Goal: Obtain resource: Obtain resource

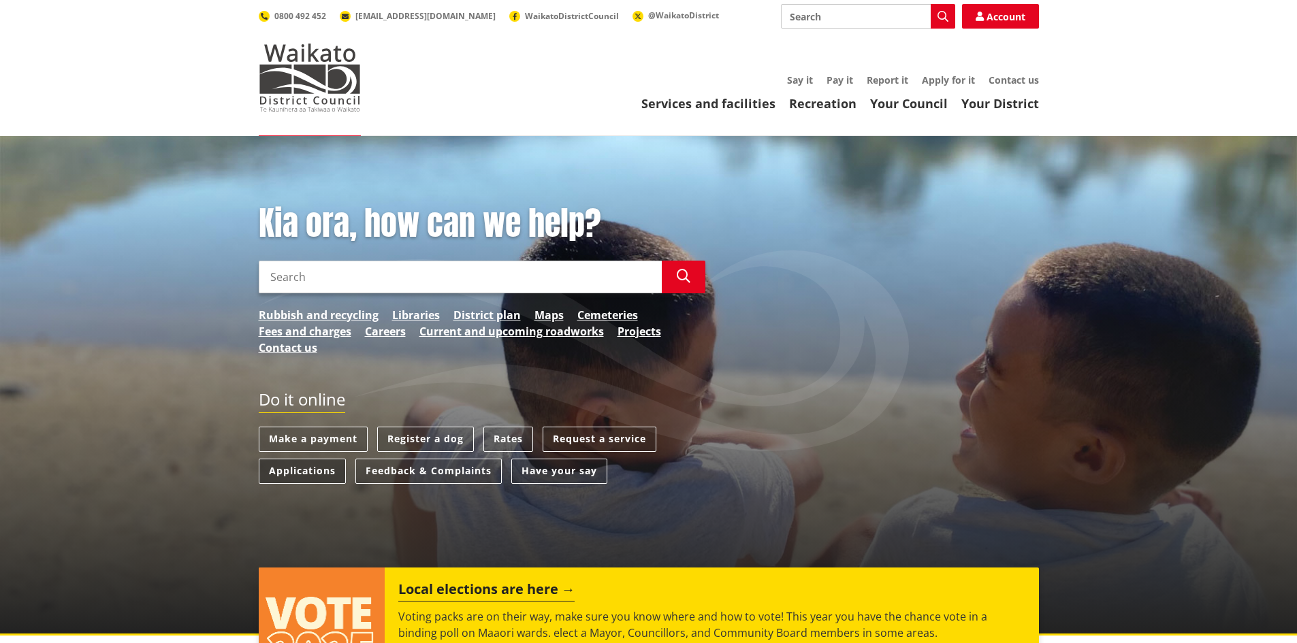
click at [291, 468] on link "Applications" at bounding box center [302, 471] width 87 height 25
click at [417, 275] on input "Search" at bounding box center [460, 277] width 403 height 33
click at [709, 104] on link "Services and facilities" at bounding box center [708, 103] width 134 height 16
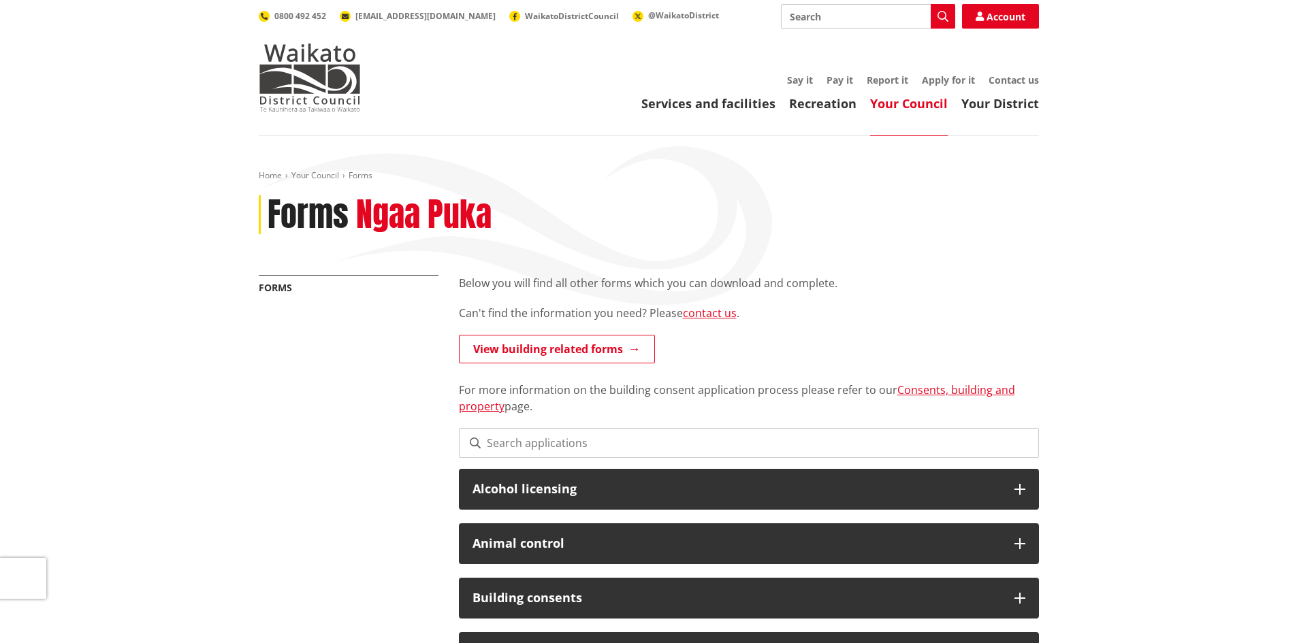
scroll to position [68, 0]
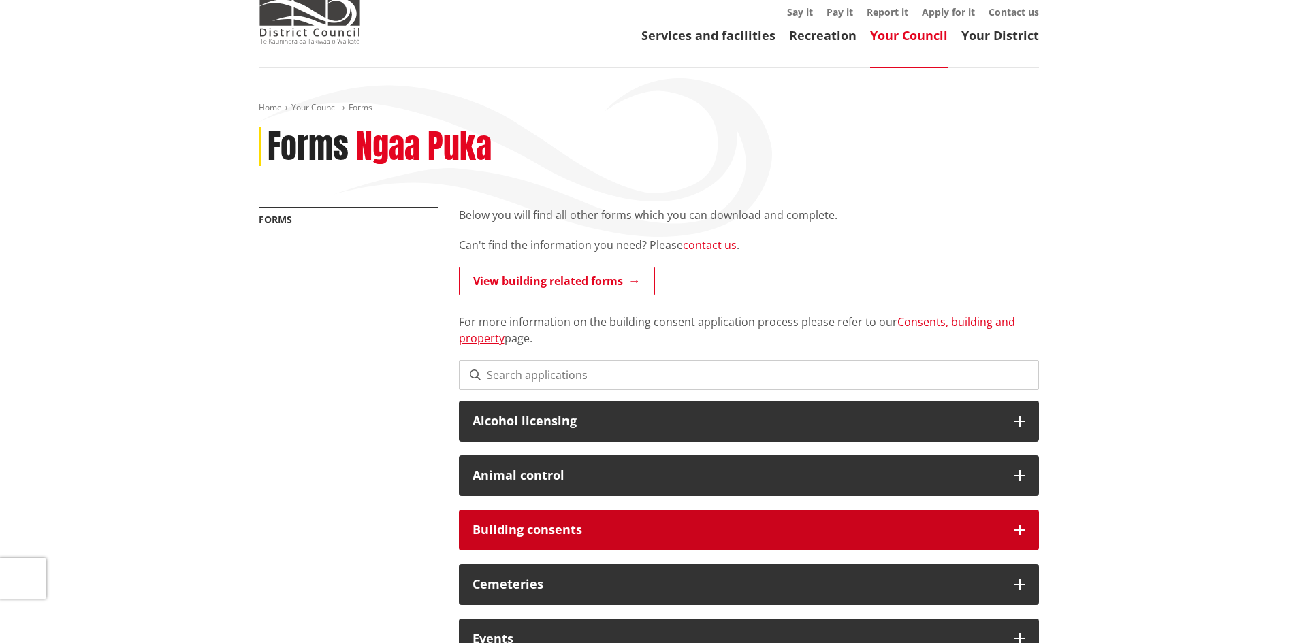
click at [572, 515] on div "Building consents" at bounding box center [749, 530] width 580 height 41
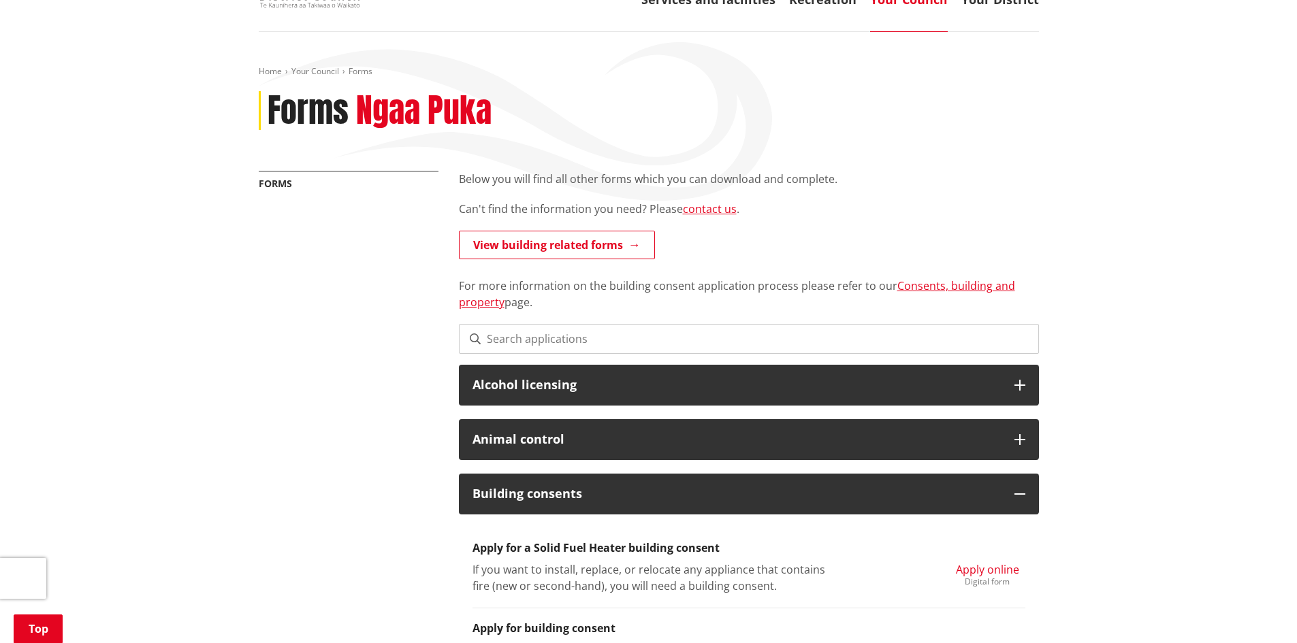
scroll to position [204, 0]
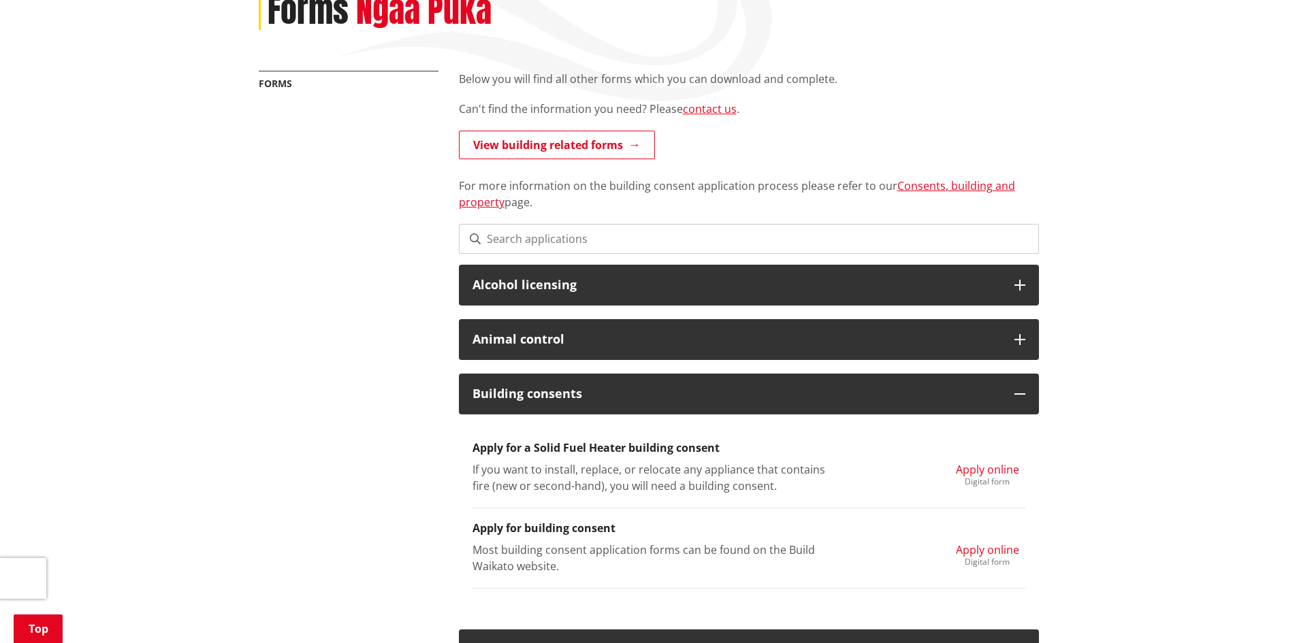
click at [539, 526] on h3 "Apply for building consent" at bounding box center [749, 528] width 553 height 13
click at [982, 548] on span "Apply online" at bounding box center [987, 550] width 63 height 15
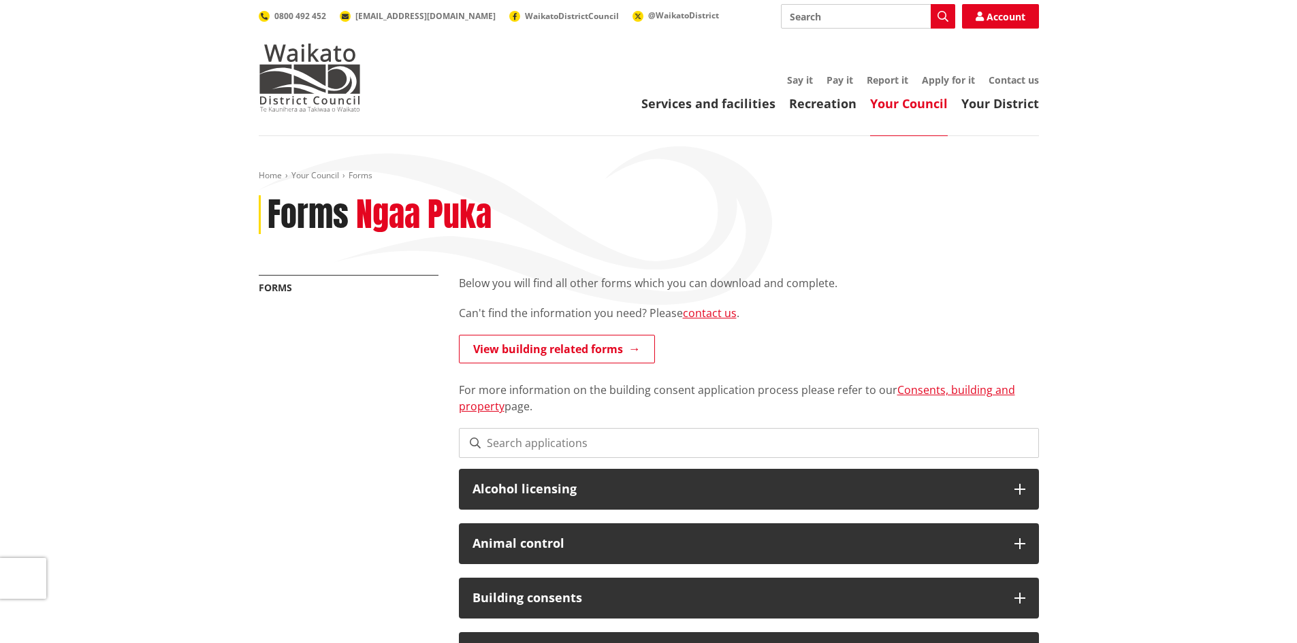
scroll to position [204, 0]
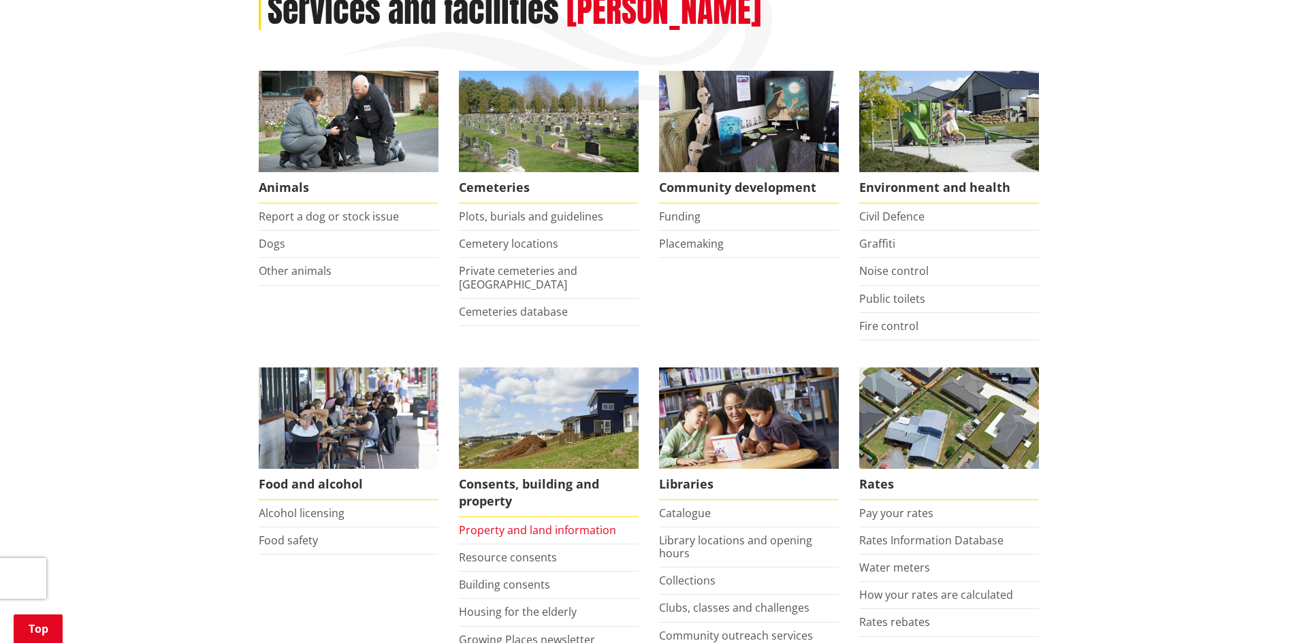
scroll to position [272, 0]
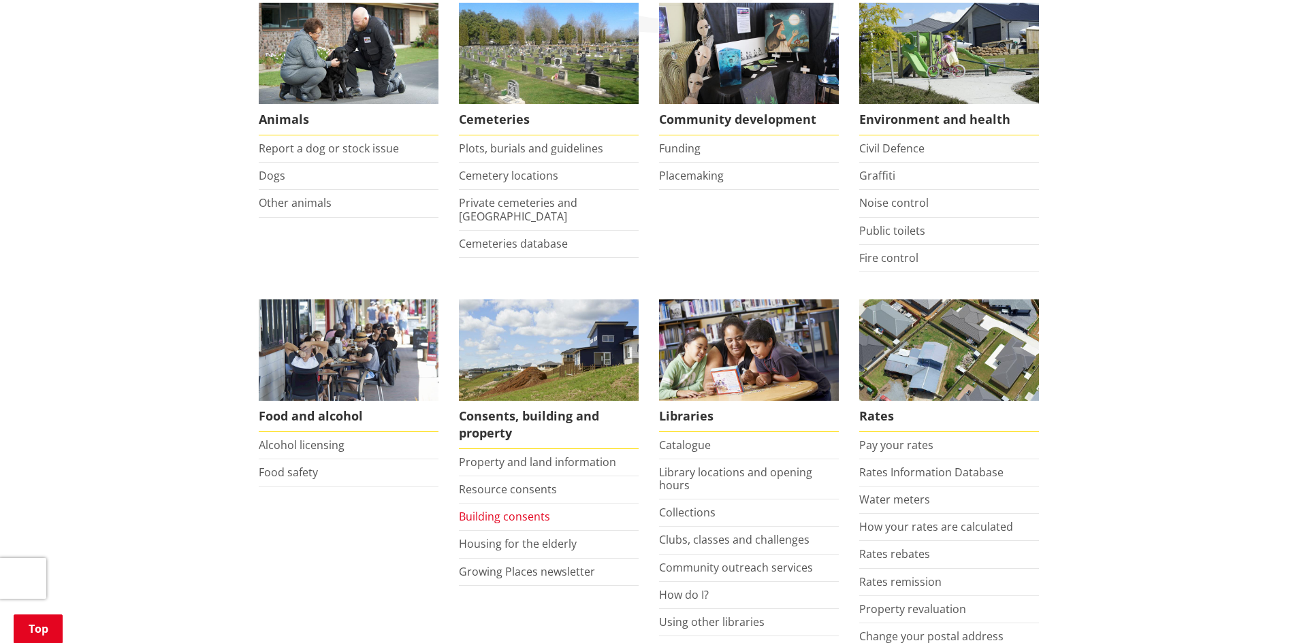
click at [525, 509] on link "Building consents" at bounding box center [504, 516] width 91 height 15
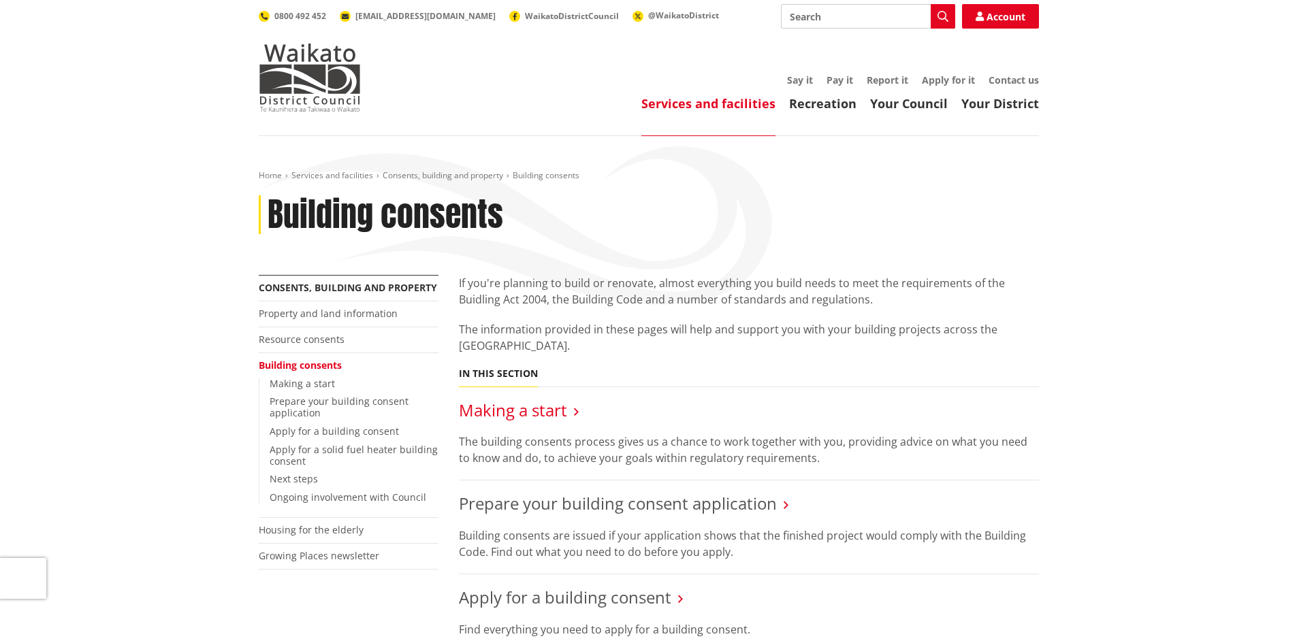
click at [535, 410] on link "Making a start" at bounding box center [513, 410] width 108 height 22
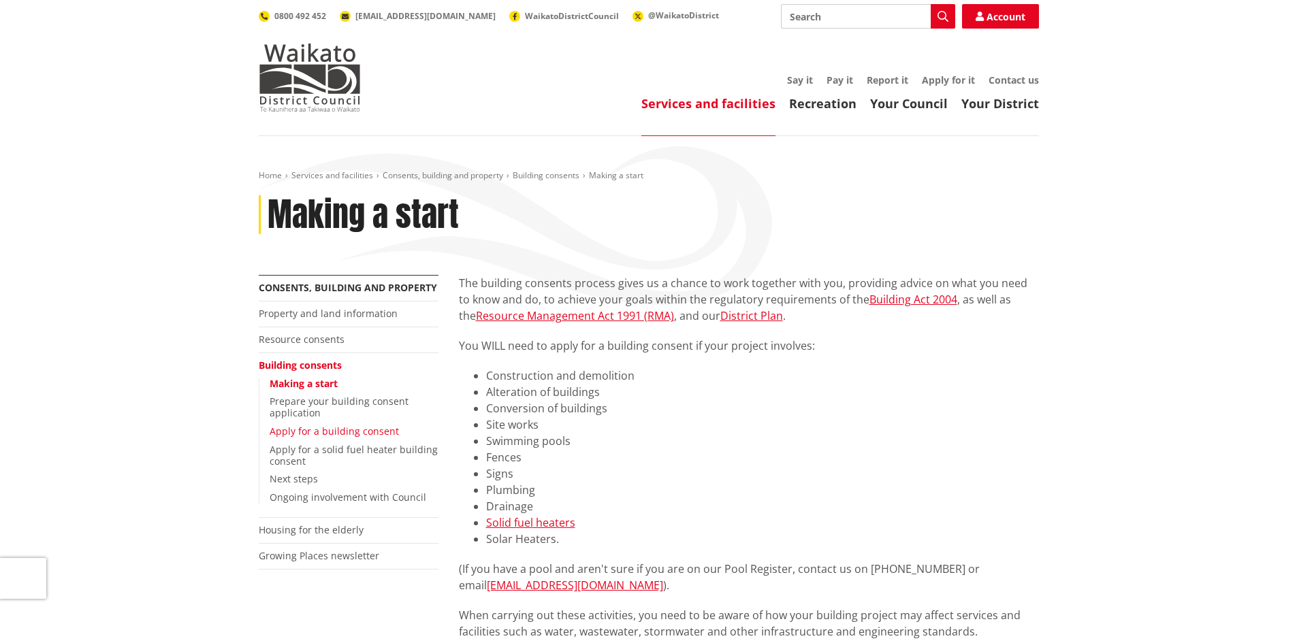
click at [364, 428] on link "Apply for a building consent" at bounding box center [334, 431] width 129 height 13
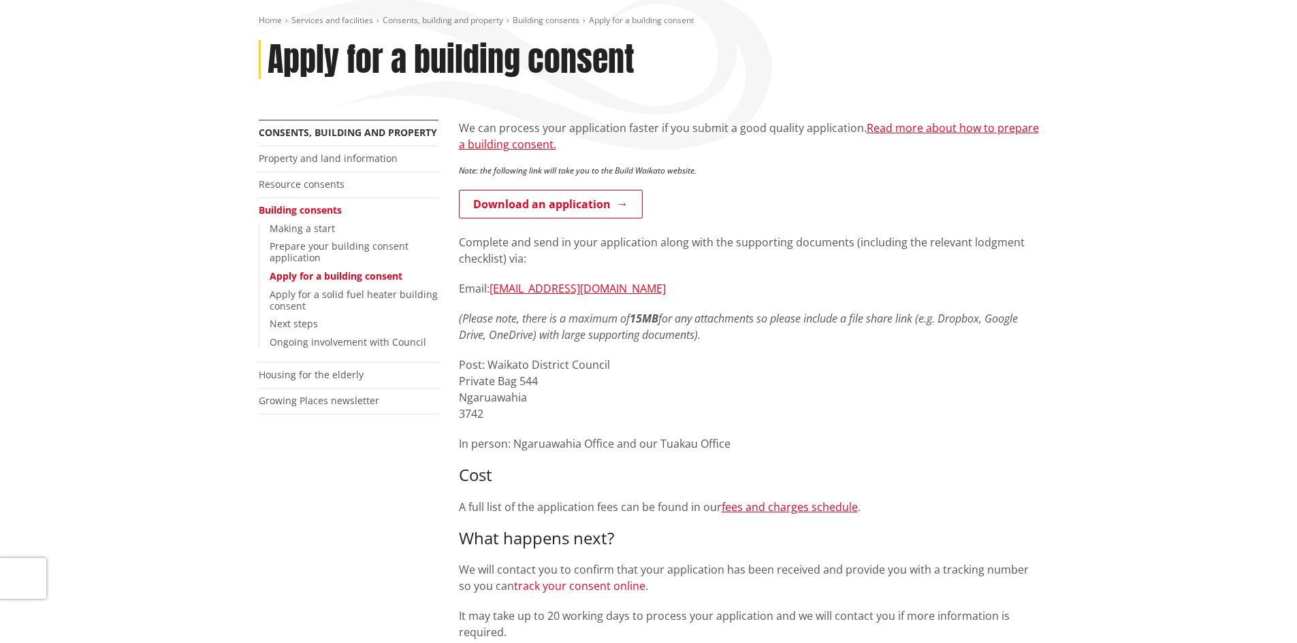
scroll to position [136, 0]
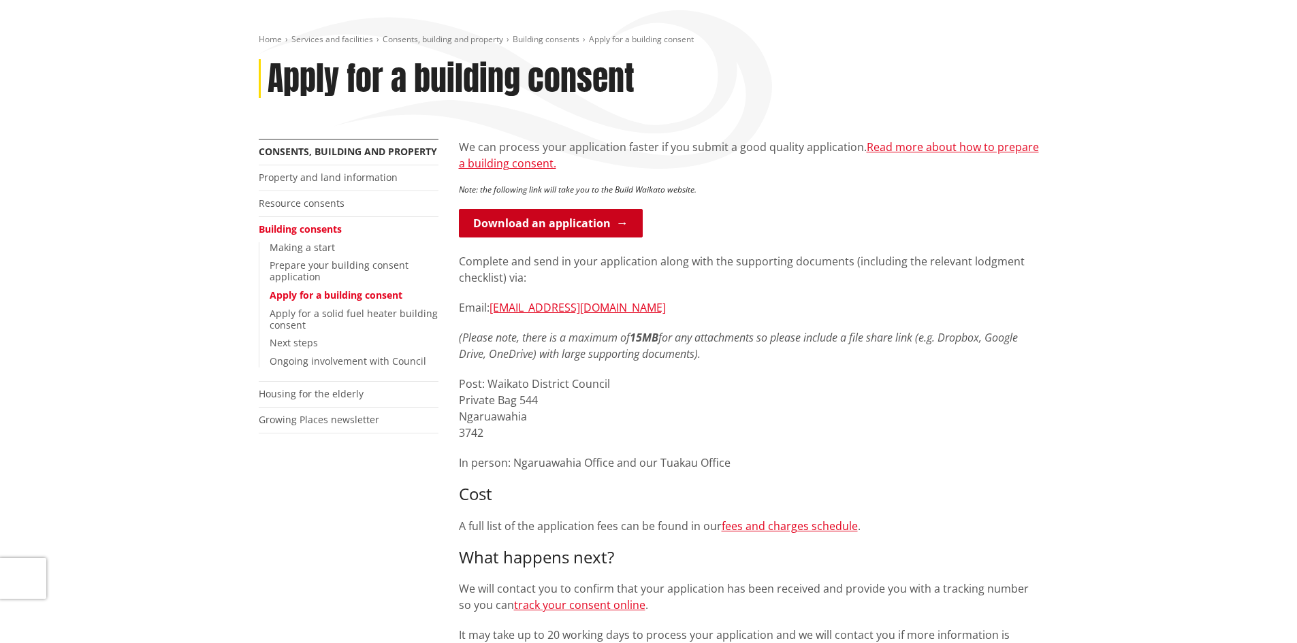
click at [564, 224] on link "Download an application" at bounding box center [551, 223] width 184 height 29
